Goal: Task Accomplishment & Management: Manage account settings

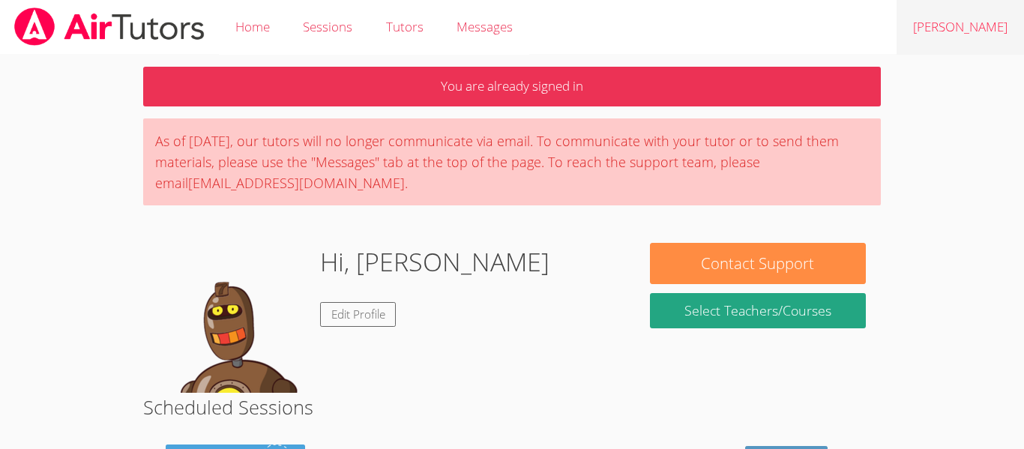
click at [949, 27] on link "[PERSON_NAME]" at bounding box center [959, 27] width 127 height 55
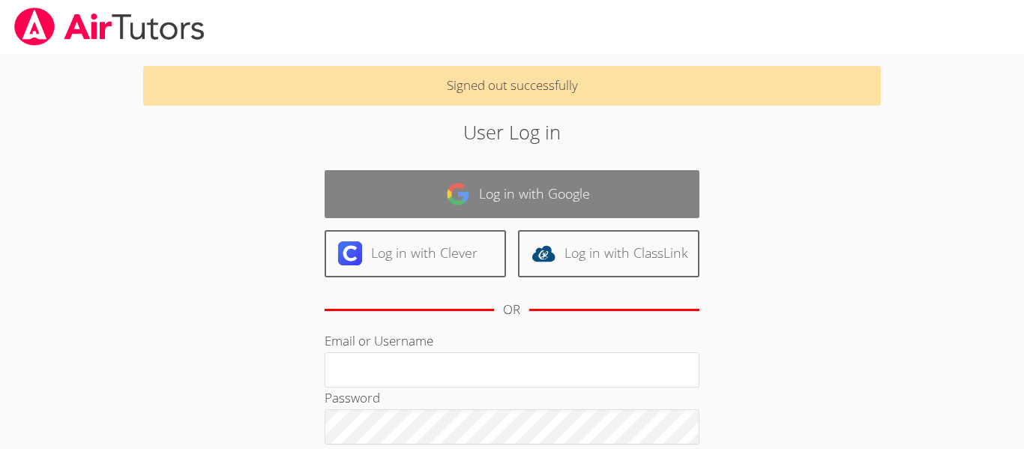
type input "[EMAIL_ADDRESS][DOMAIN_NAME]"
click at [519, 181] on link "Log in with Google" at bounding box center [512, 193] width 375 height 47
